Goal: Communication & Community: Ask a question

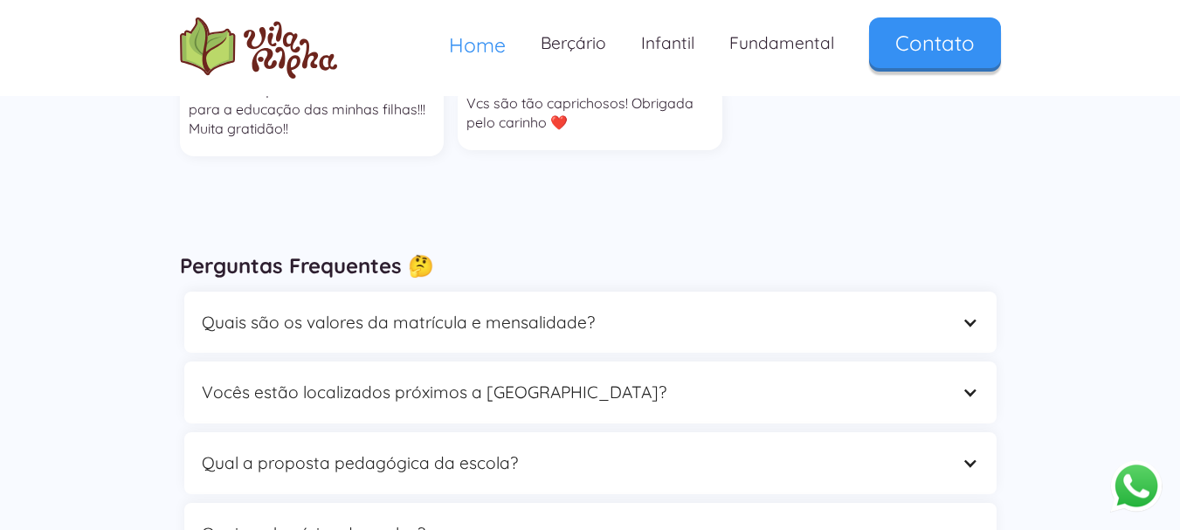
scroll to position [4753, 0]
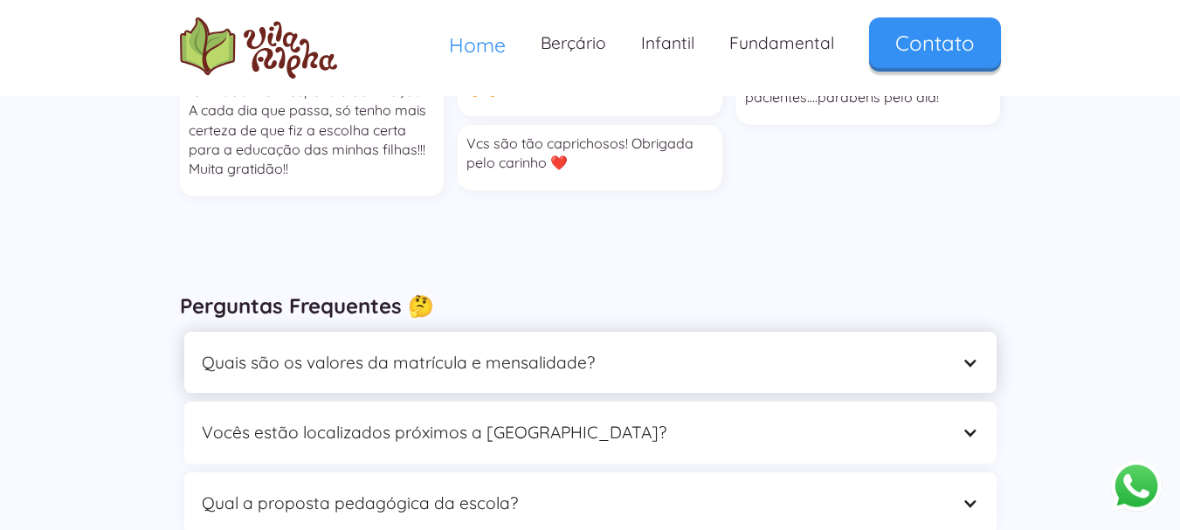
click at [371, 350] on div "Quais são os valores da matrícula e mensalidade?" at bounding box center [573, 363] width 743 height 27
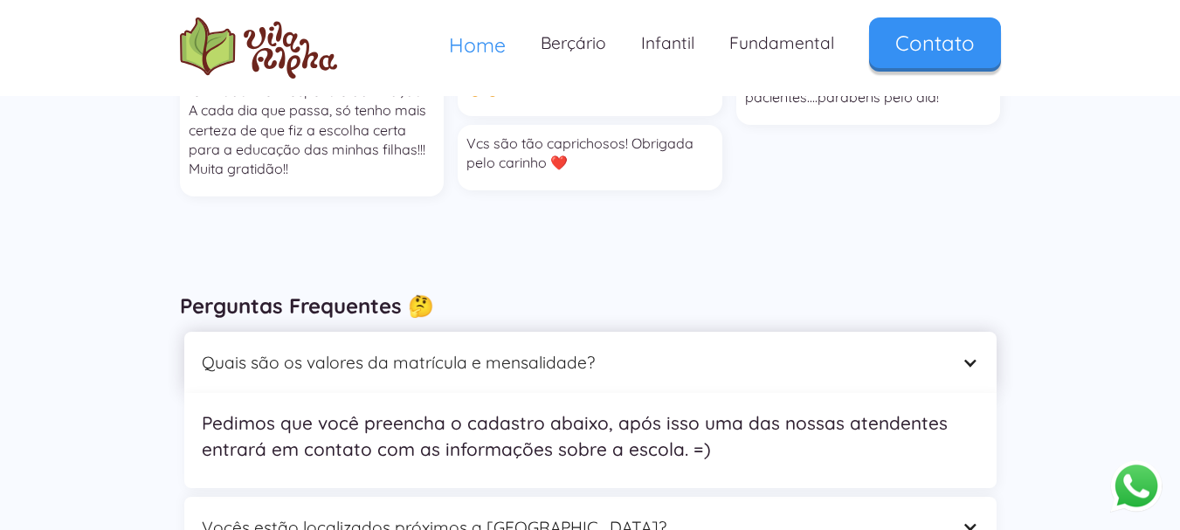
click at [371, 350] on div "Quais são os valores da matrícula e mensalidade?" at bounding box center [573, 363] width 743 height 27
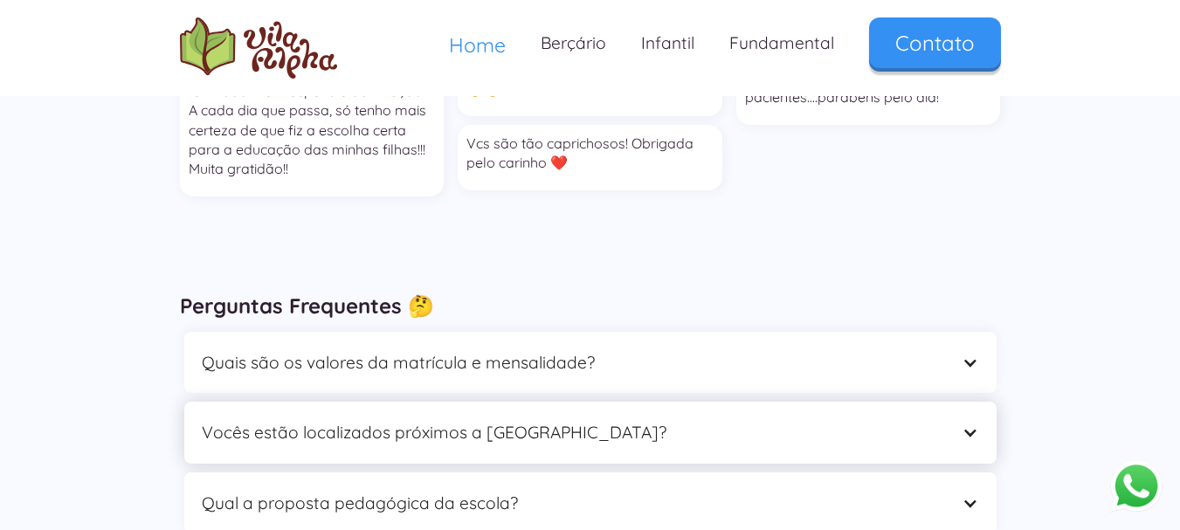
click at [373, 419] on div "Vocês estão localizados próximos a [GEOGRAPHIC_DATA]?" at bounding box center [573, 432] width 743 height 27
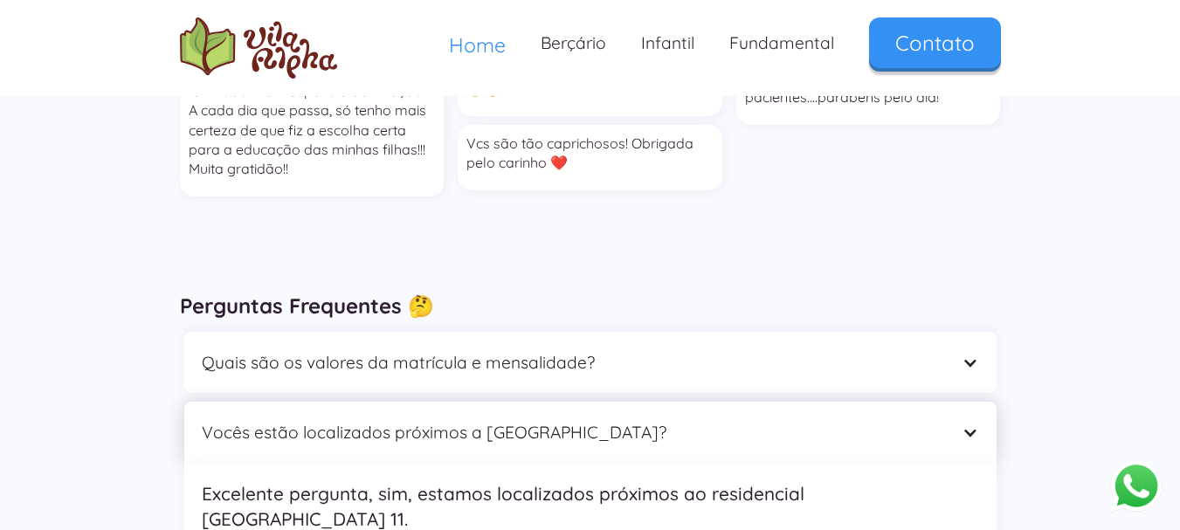
click at [373, 419] on div "Vocês estão localizados próximos a [GEOGRAPHIC_DATA]?" at bounding box center [573, 432] width 743 height 27
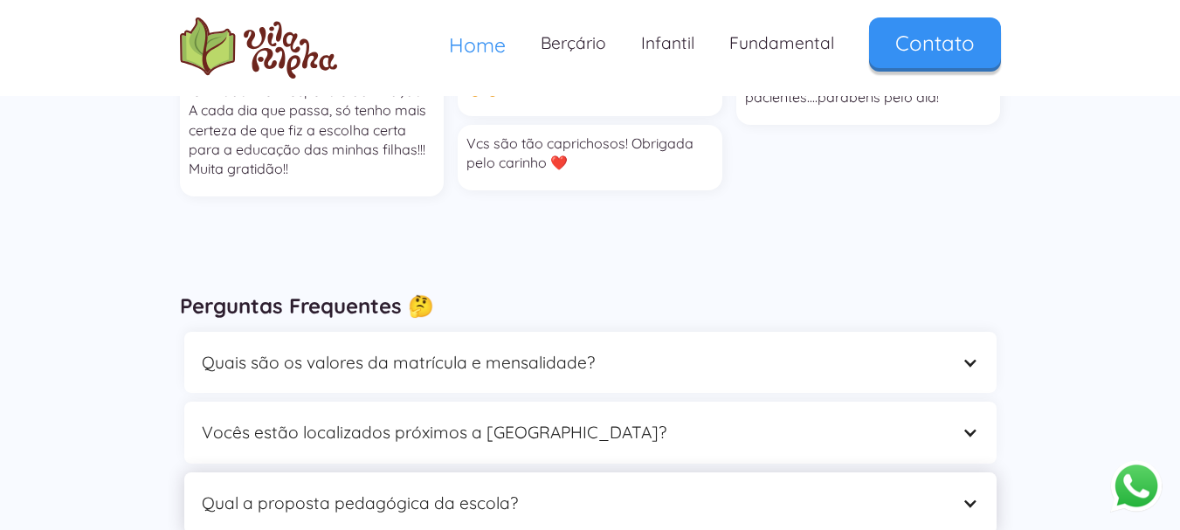
click at [369, 490] on div "Qual a proposta pedagógica da escola?" at bounding box center [573, 503] width 743 height 27
click at [916, 473] on div "Qual a proposta pedagógica da escola?" at bounding box center [590, 504] width 813 height 62
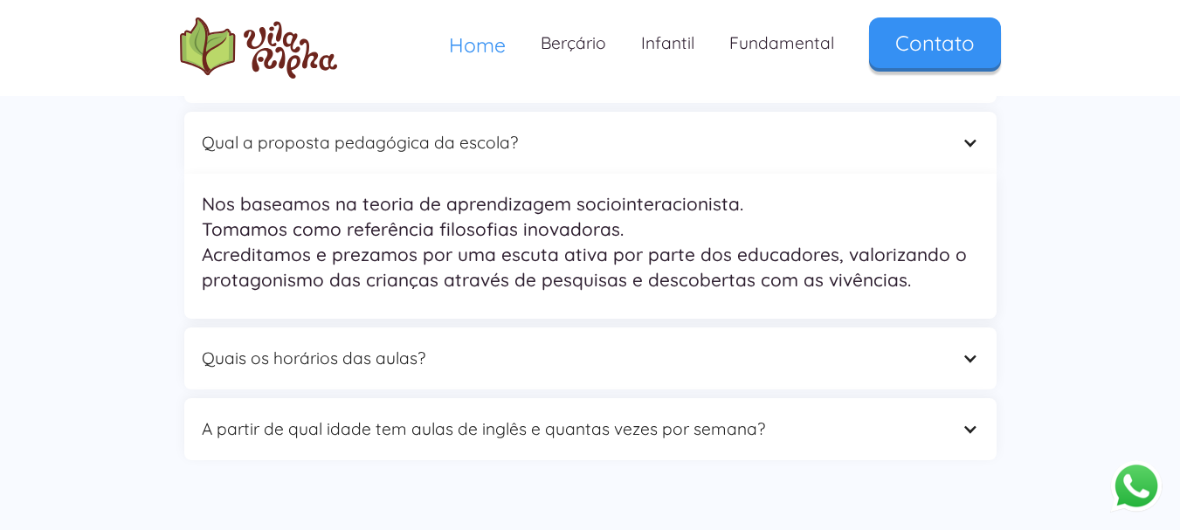
scroll to position [5126, 0]
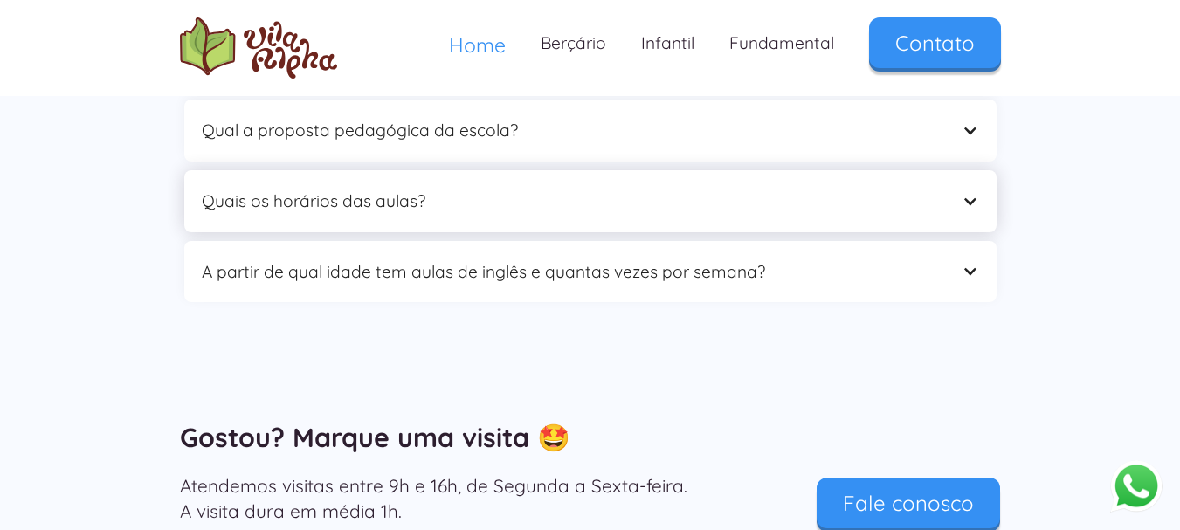
click at [841, 170] on div "Quais os horários das aulas?" at bounding box center [590, 201] width 813 height 62
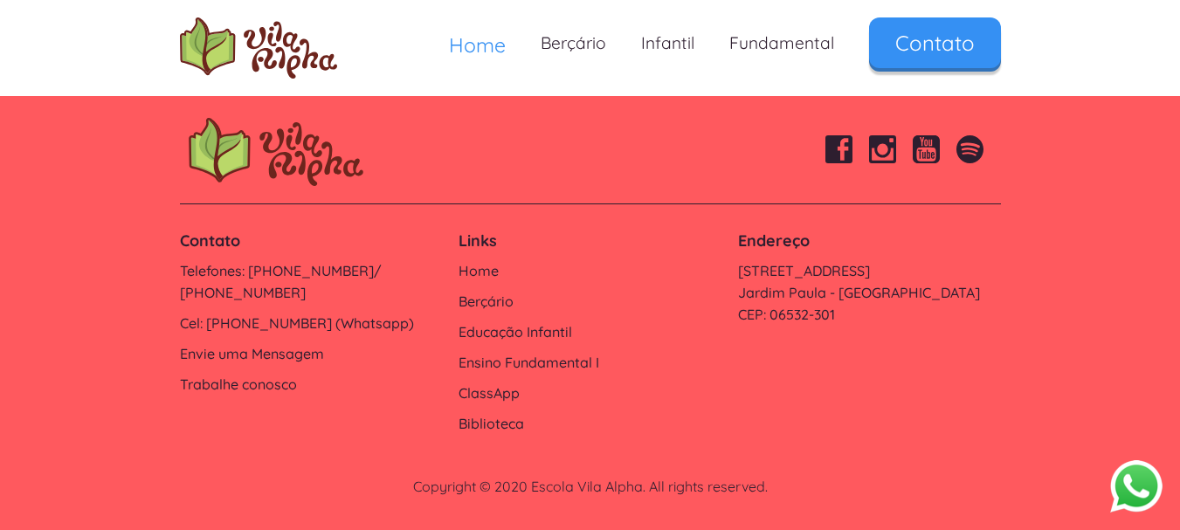
scroll to position [5972, 0]
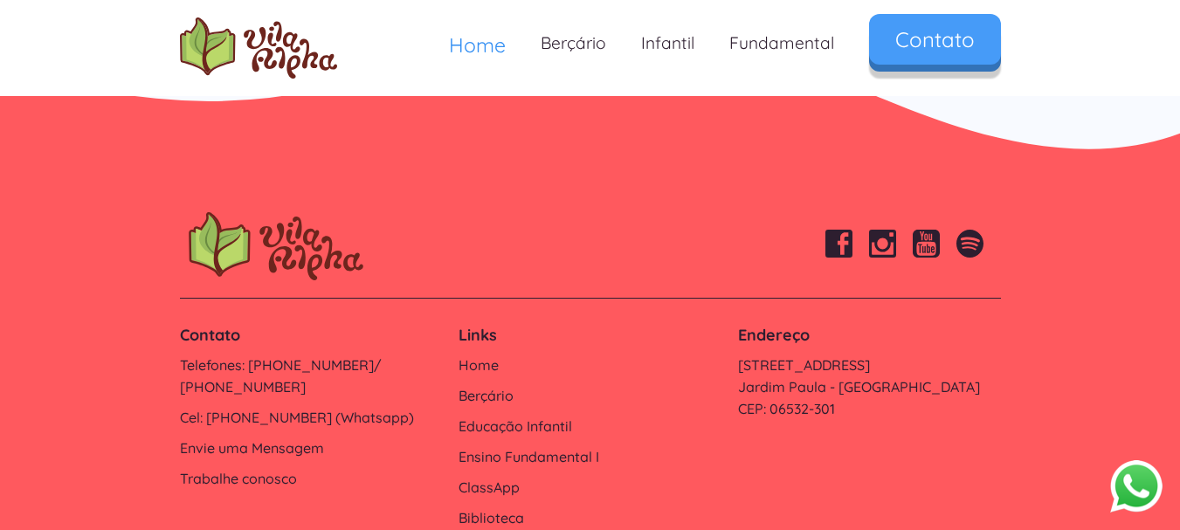
click at [940, 63] on link "Contato" at bounding box center [935, 39] width 132 height 51
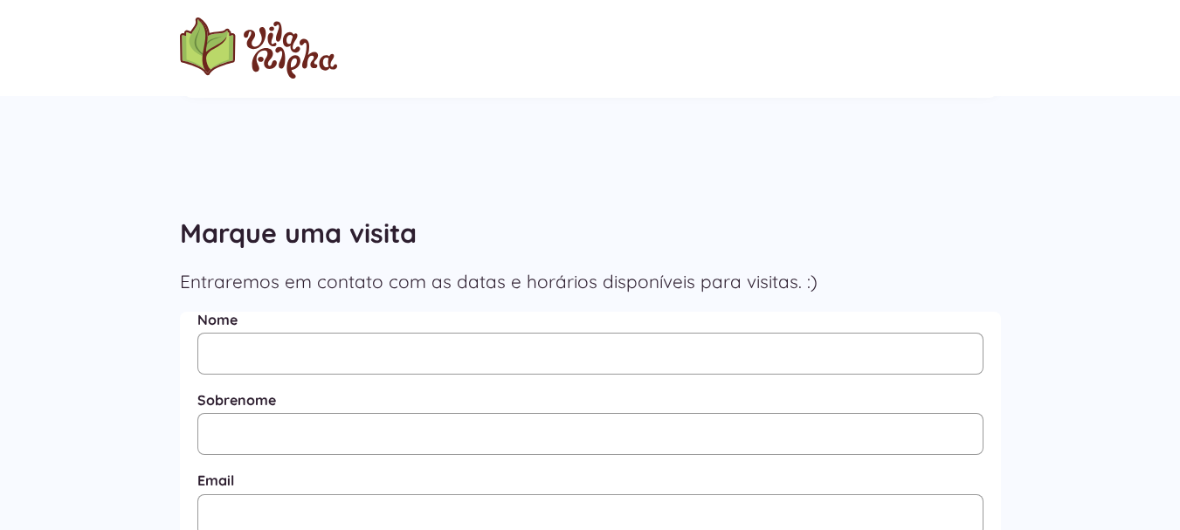
scroll to position [559, 0]
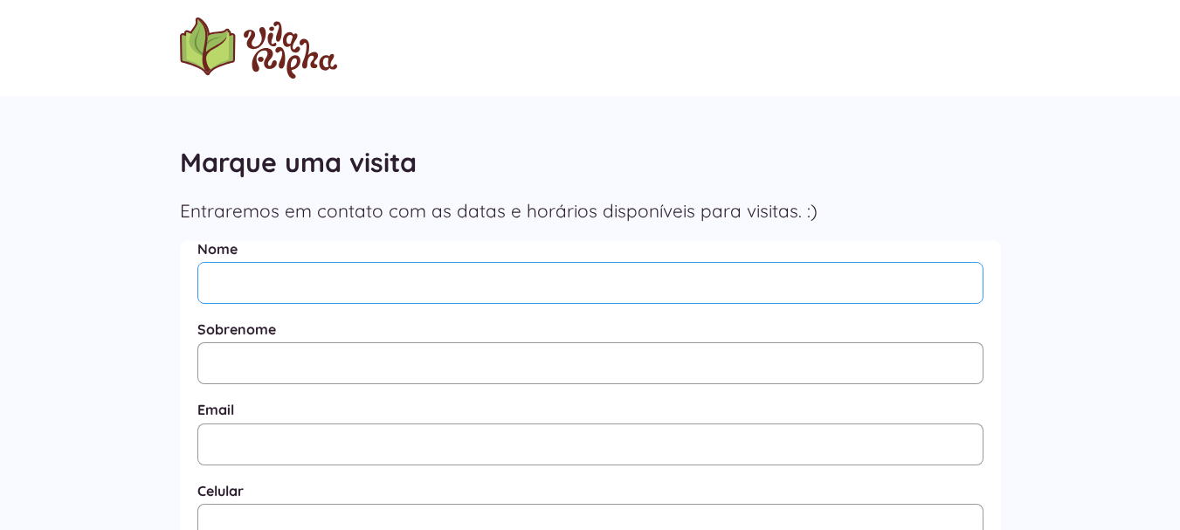
click at [429, 272] on input "Nome" at bounding box center [590, 283] width 786 height 42
type input "Fabiana"
type input "Turci"
type input "fabianaturci@hotmail.com"
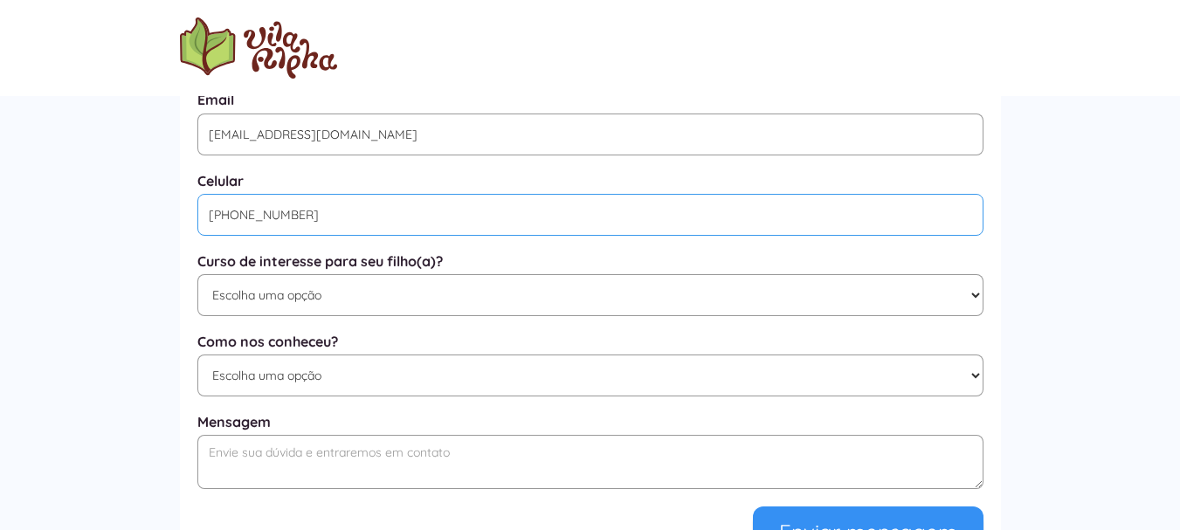
scroll to position [916, 0]
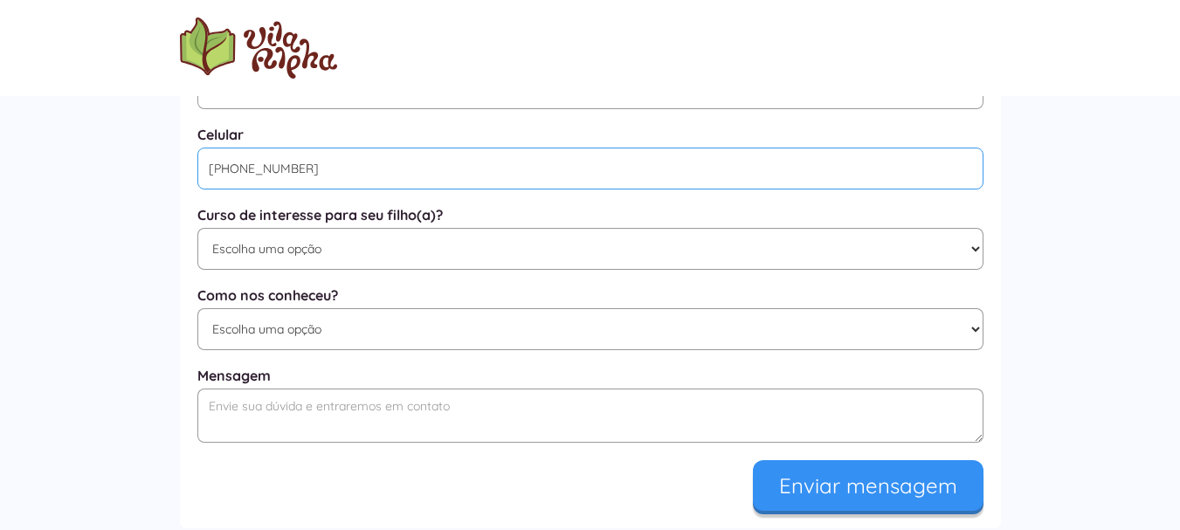
type input "(11) 95296-9484"
click at [562, 249] on select "Escolha uma opção Educação Infantil / Berçário Ensino Fundamental I Integral" at bounding box center [590, 249] width 786 height 42
select select "Educação Infantil / Berçário"
click at [197, 234] on select "Escolha uma opção Educação Infantil / Berçário Ensino Fundamental I Integral" at bounding box center [590, 249] width 786 height 42
click at [505, 334] on select "Escolha uma opção Google Facebook Instagram Indicação Proximidade com a Escola …" at bounding box center [590, 329] width 786 height 42
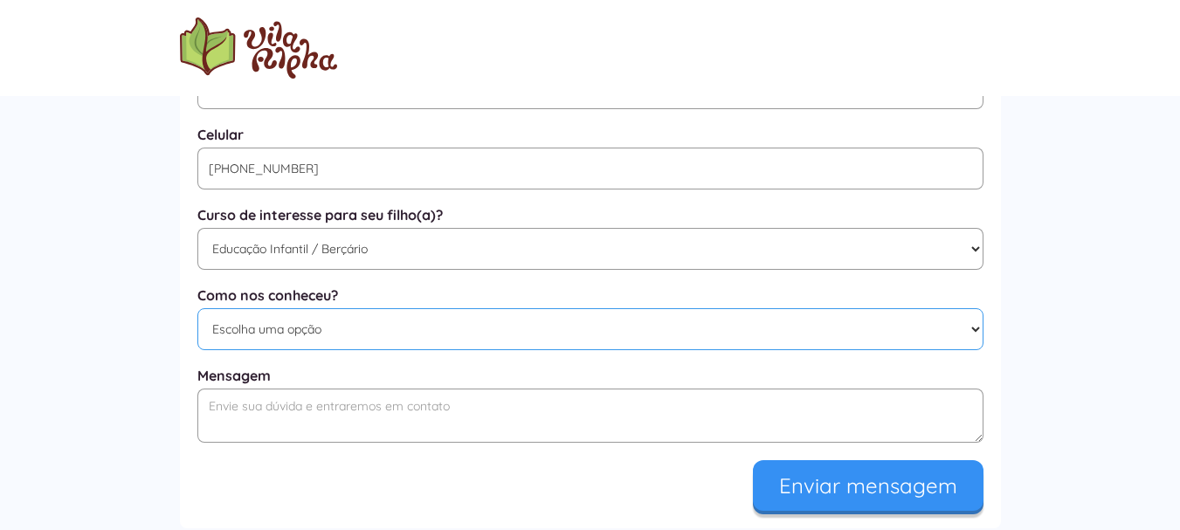
select select "Google"
click at [197, 317] on select "Escolha uma opção Google Facebook Instagram Indicação Proximidade com a Escola …" at bounding box center [590, 329] width 786 height 42
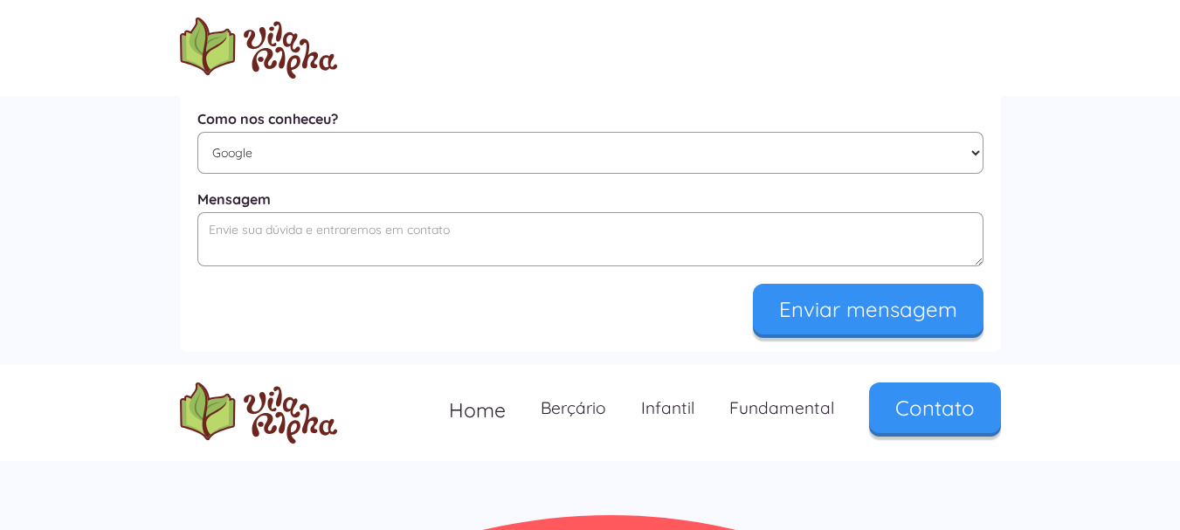
scroll to position [1095, 0]
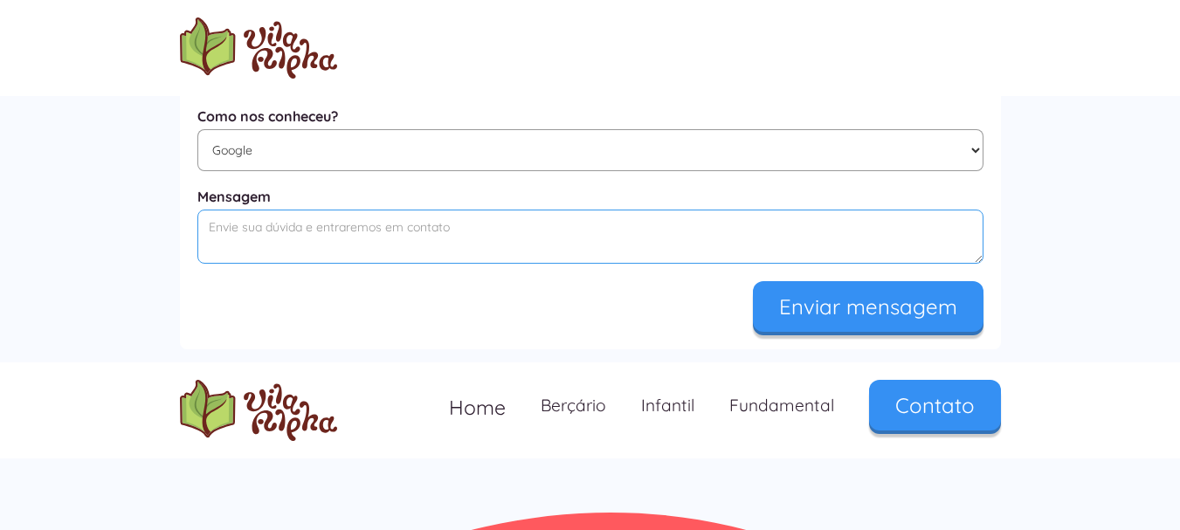
click at [499, 245] on textarea "Mensagem" at bounding box center [590, 237] width 786 height 54
paste textarea "https://www.vilaalpha.com.br/"
type textarea "h"
click at [458, 260] on textarea "Mensagem" at bounding box center [590, 237] width 786 height 54
paste textarea "Oi pessoal, boa tarde! Somos a Fabiana e o Teo, pais do Ravi, e estamos começan…"
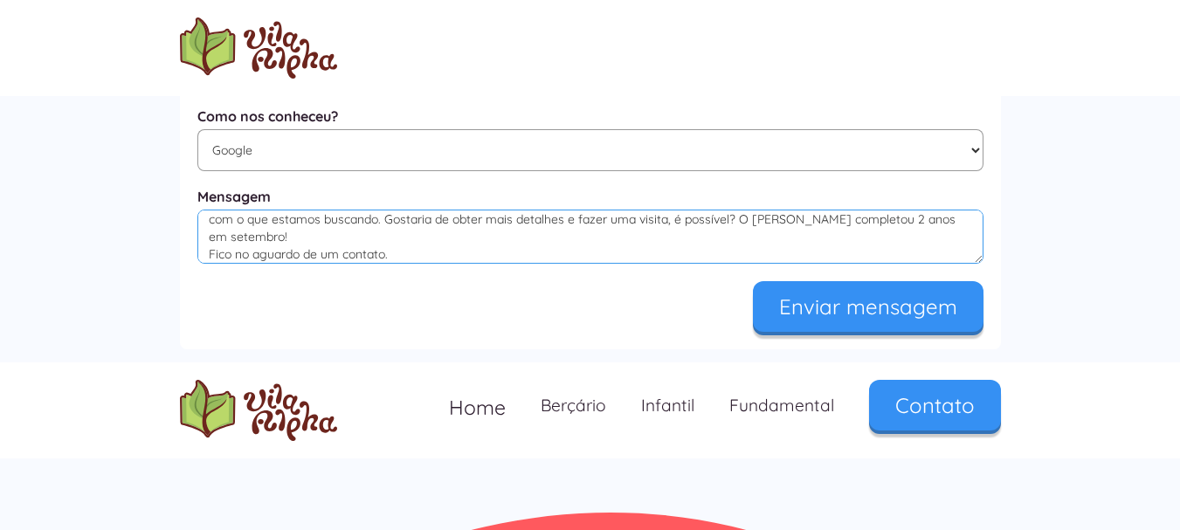
scroll to position [78, 0]
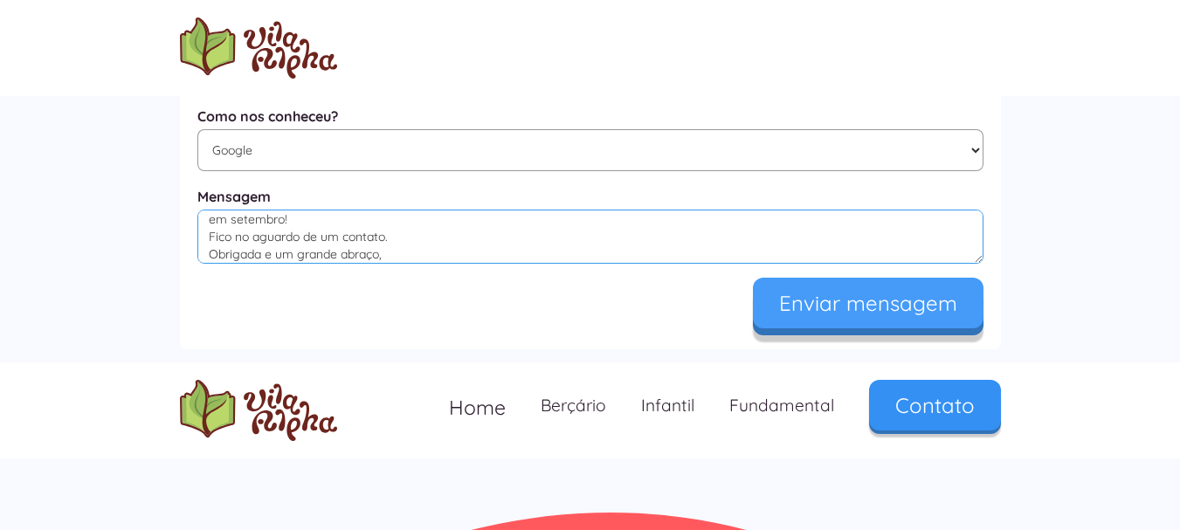
type textarea "Oi pessoal, boa tarde! Somos a Fabiana e o Teo, pais do Ravi, e estamos começan…"
click at [934, 319] on input "Enviar mensagem" at bounding box center [868, 303] width 231 height 51
type input "Enviando..."
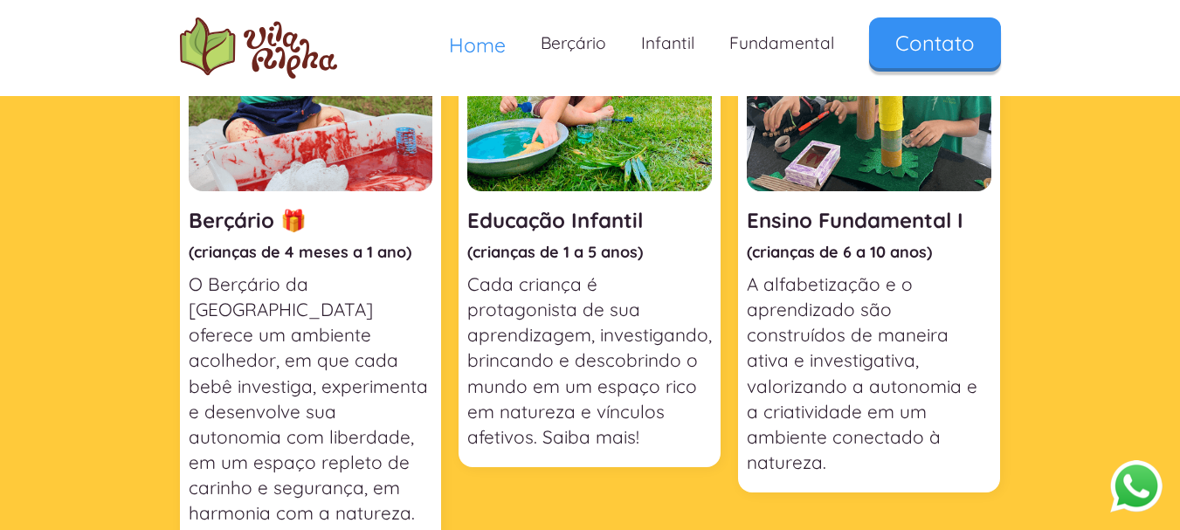
scroll to position [839, 0]
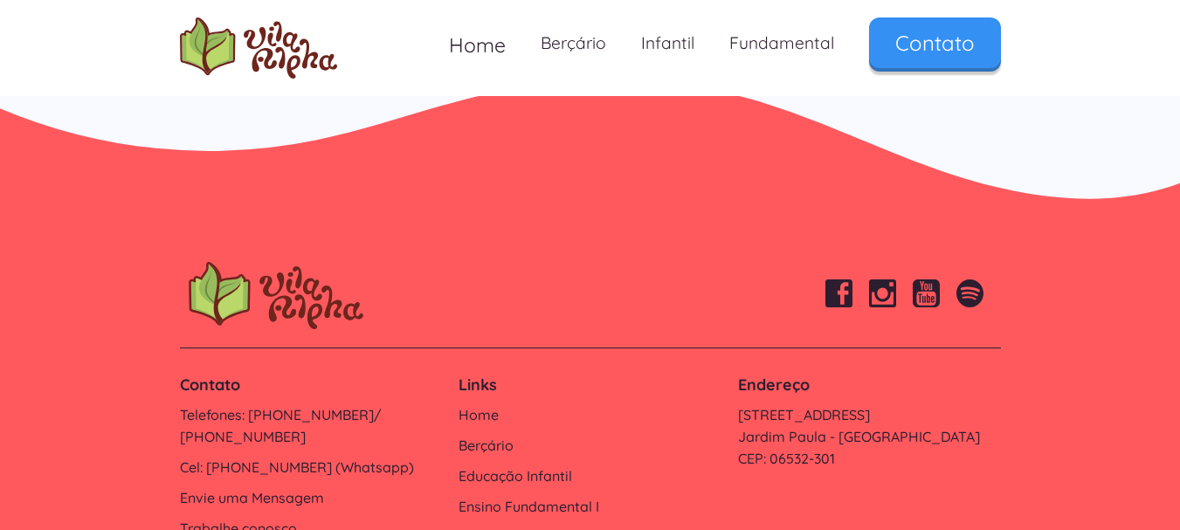
scroll to position [1561, 0]
